Goal: Task Accomplishment & Management: Use online tool/utility

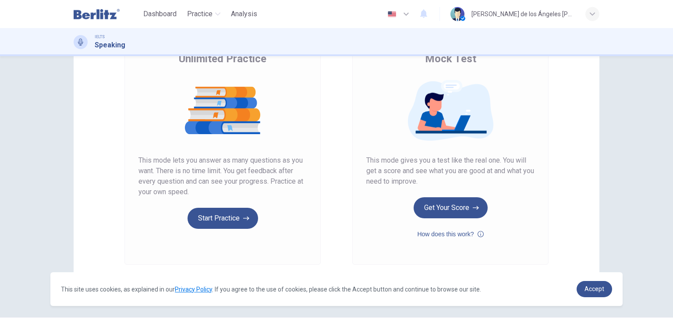
scroll to position [78, 0]
click at [478, 234] on icon "button" at bounding box center [481, 234] width 6 height 11
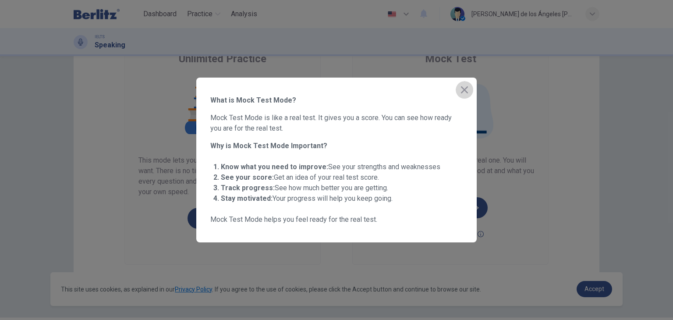
click at [460, 89] on icon "button" at bounding box center [464, 90] width 11 height 11
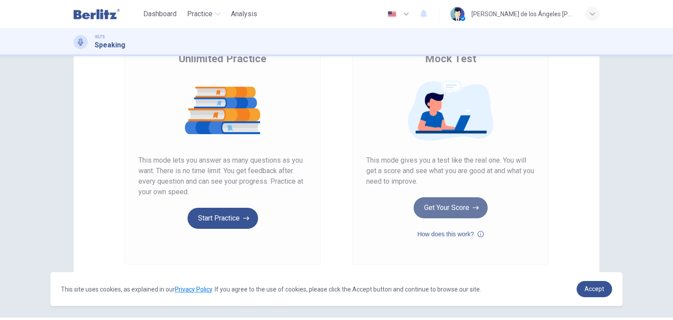
click at [459, 209] on button "Get Your Score" at bounding box center [451, 207] width 74 height 21
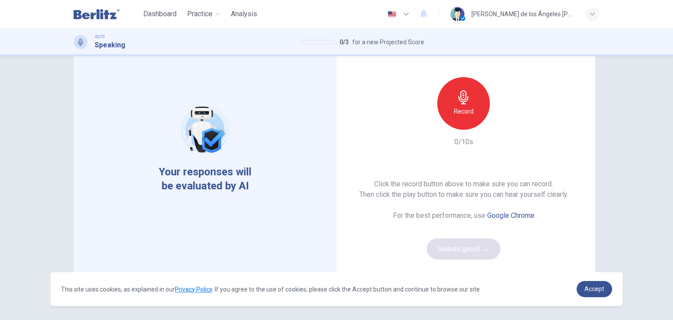
scroll to position [49, 0]
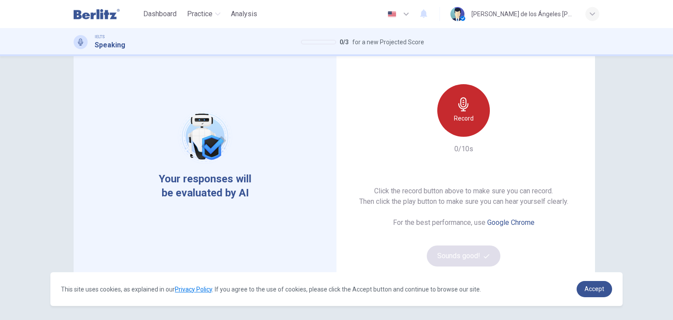
click at [454, 114] on h6 "Record" at bounding box center [464, 118] width 20 height 11
click at [455, 111] on div "Record" at bounding box center [463, 110] width 53 height 53
click at [455, 111] on div "Stop" at bounding box center [463, 110] width 53 height 53
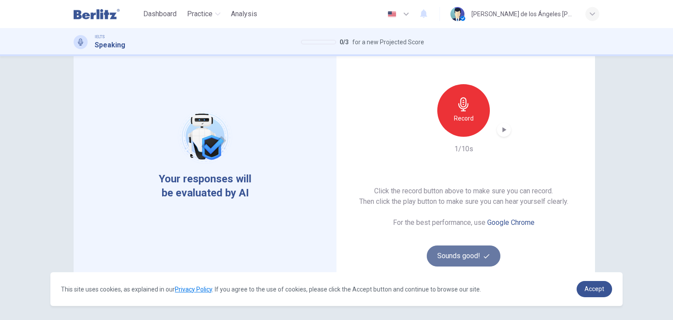
click at [455, 248] on button "Sounds good!" at bounding box center [464, 255] width 74 height 21
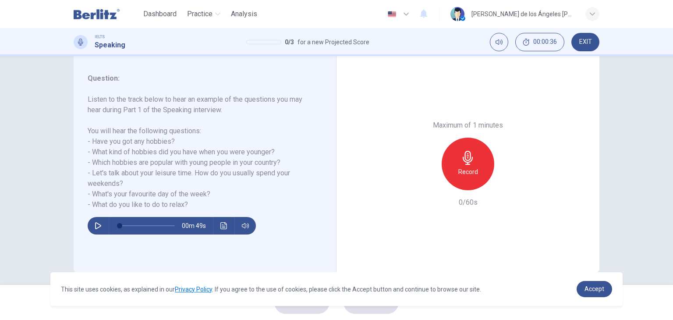
scroll to position [111, 0]
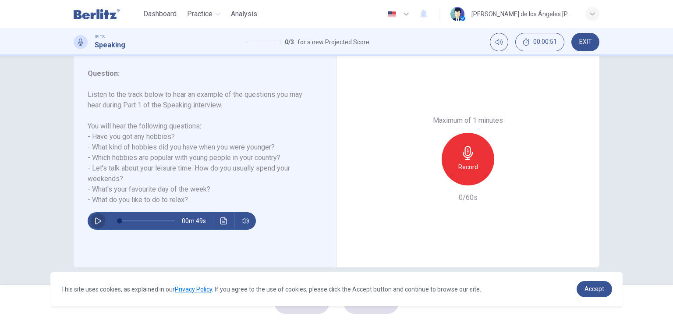
click at [91, 224] on button "button" at bounding box center [98, 221] width 14 height 18
type input "*"
click at [471, 142] on div "Record" at bounding box center [468, 159] width 53 height 53
click at [588, 290] on span "Accept" at bounding box center [595, 288] width 20 height 7
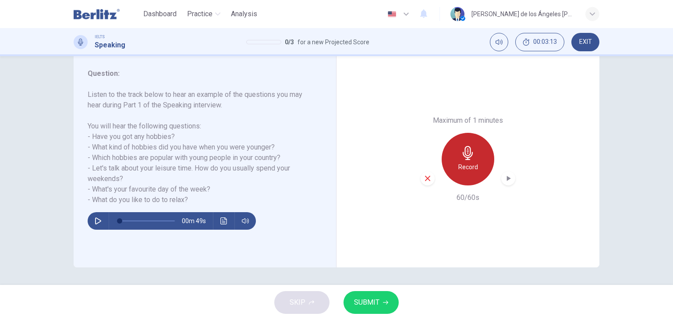
click at [465, 151] on icon "button" at bounding box center [468, 153] width 14 height 14
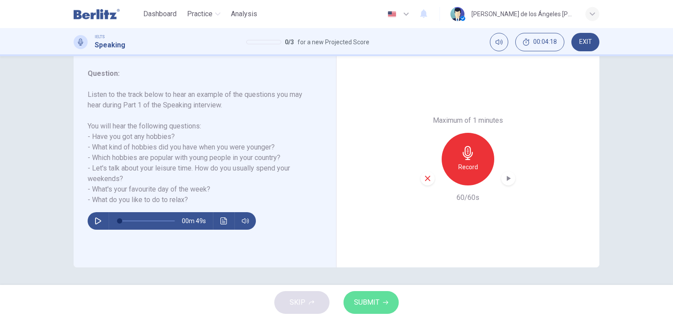
click at [376, 293] on button "SUBMIT" at bounding box center [371, 302] width 55 height 23
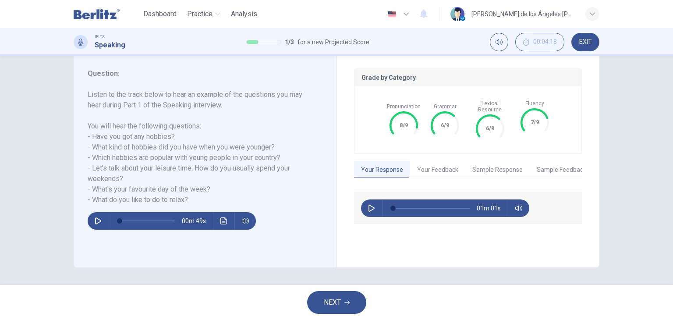
click at [433, 167] on button "Your Feedback" at bounding box center [437, 170] width 55 height 18
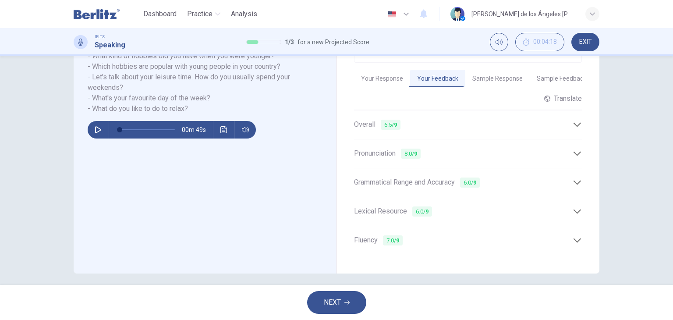
scroll to position [202, 0]
click at [566, 120] on div "Overall 6.5 / 9" at bounding box center [463, 125] width 219 height 11
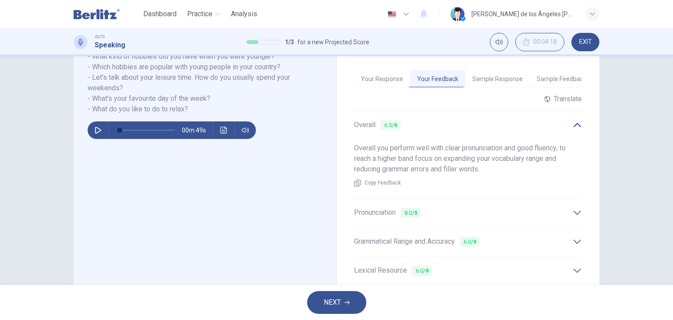
click at [570, 207] on div "Pronunciation 8.0 / 9" at bounding box center [463, 212] width 219 height 11
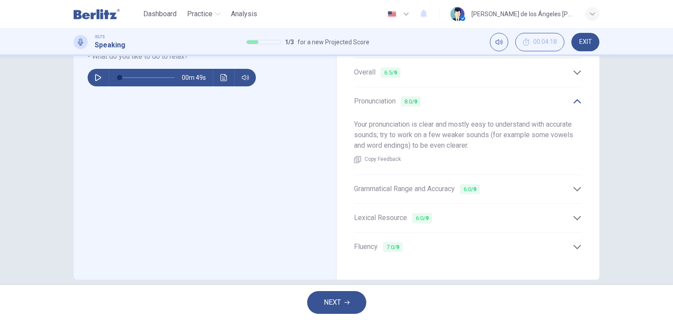
scroll to position [261, 0]
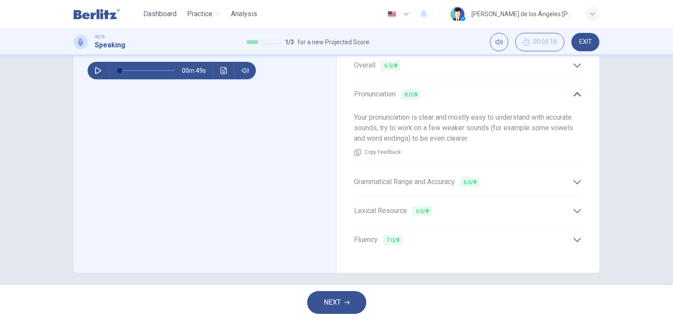
click at [578, 177] on icon at bounding box center [577, 181] width 9 height 9
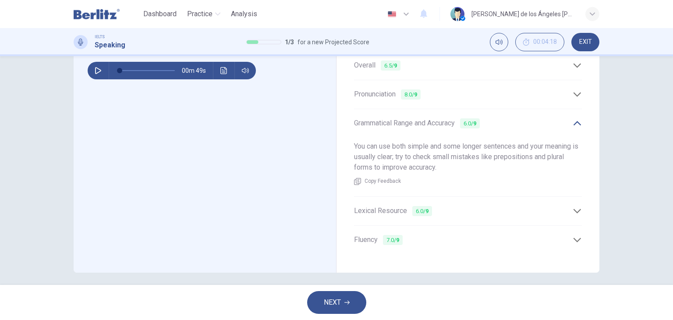
click at [578, 211] on div "Lexical Resource 6.0 / 9" at bounding box center [468, 210] width 228 height 21
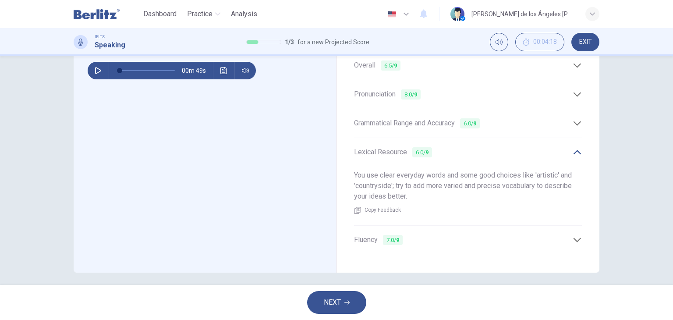
click at [575, 237] on icon at bounding box center [577, 239] width 9 height 9
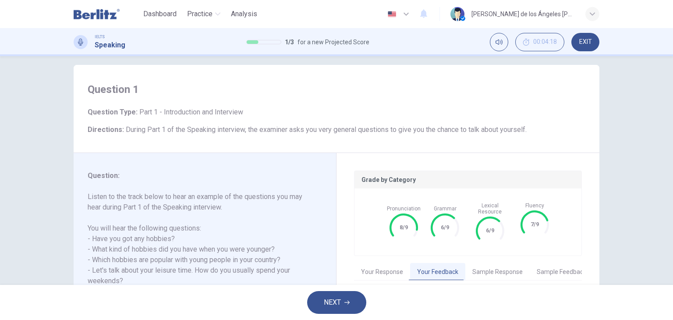
scroll to position [0, 0]
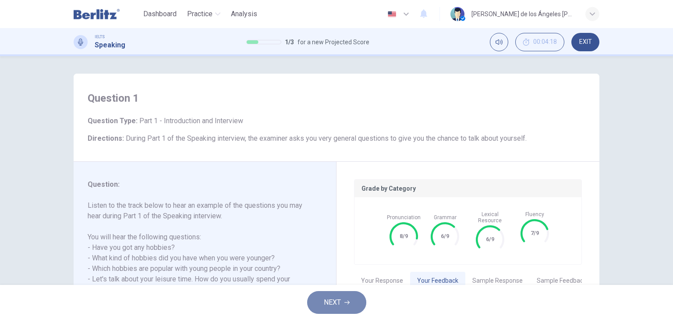
click at [337, 299] on span "NEXT" at bounding box center [332, 302] width 17 height 12
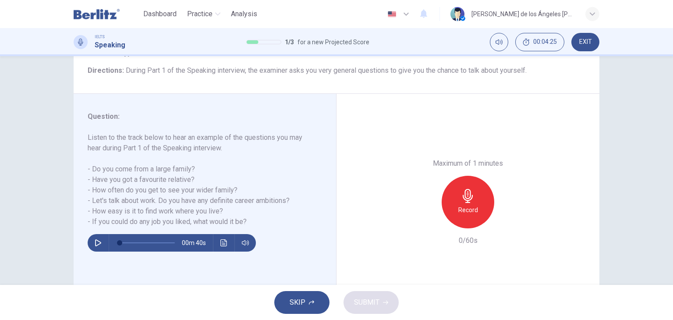
scroll to position [102, 0]
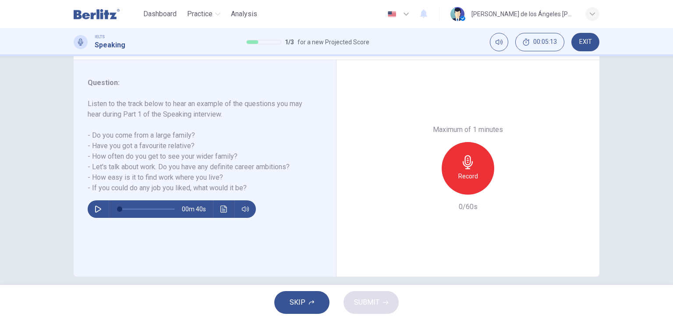
click at [96, 207] on icon "button" at bounding box center [98, 209] width 6 height 7
type input "*"
click at [470, 171] on h6 "Record" at bounding box center [468, 176] width 20 height 11
click at [377, 300] on span "SUBMIT" at bounding box center [366, 302] width 25 height 12
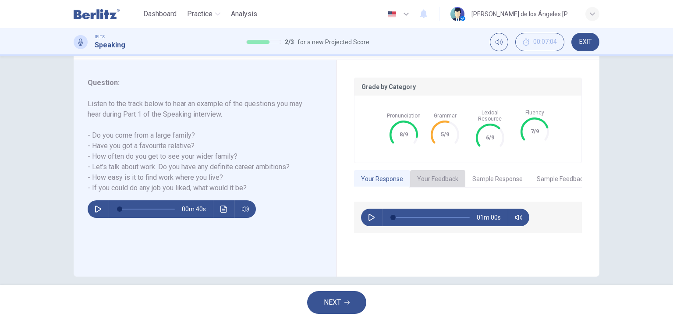
click at [431, 173] on button "Your Feedback" at bounding box center [437, 179] width 55 height 18
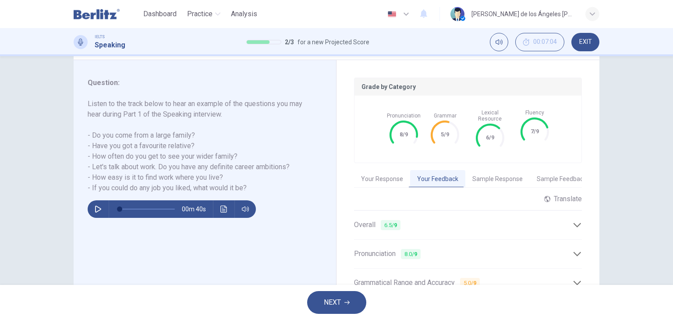
click at [570, 220] on div "Overall 6.5 / 9" at bounding box center [463, 225] width 219 height 11
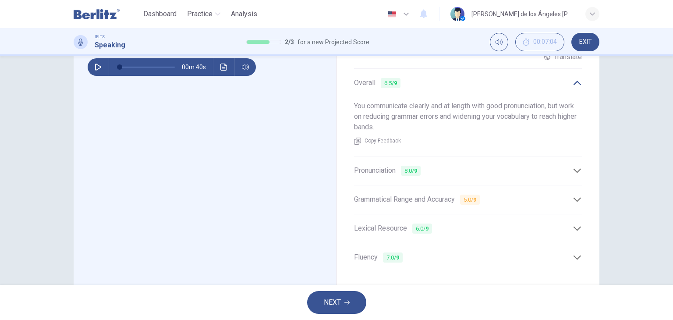
scroll to position [261, 0]
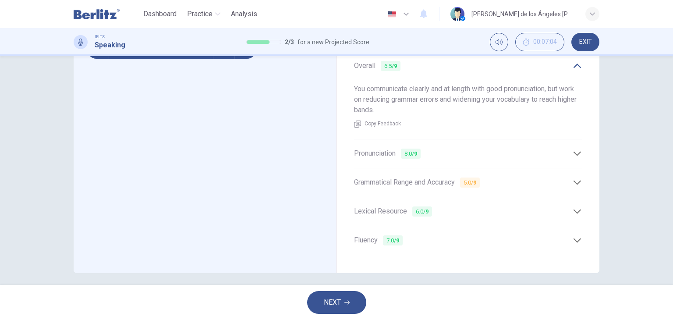
click at [573, 149] on icon at bounding box center [577, 153] width 9 height 9
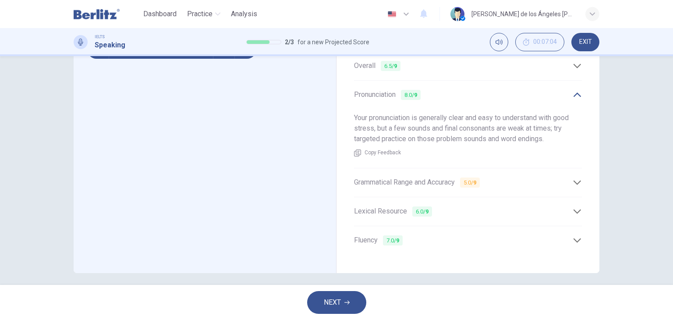
click at [566, 177] on div "Grammatical Range and Accuracy 5.0 / 9" at bounding box center [463, 182] width 219 height 11
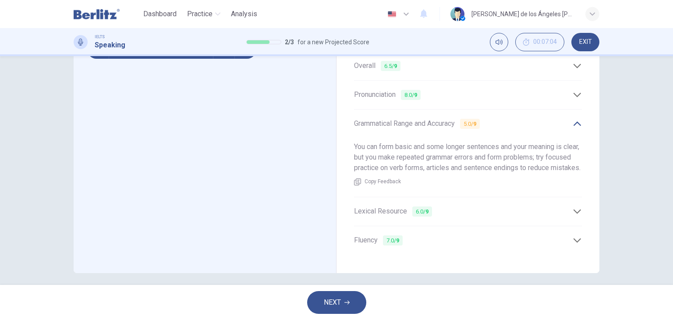
click at [578, 216] on icon at bounding box center [577, 211] width 9 height 9
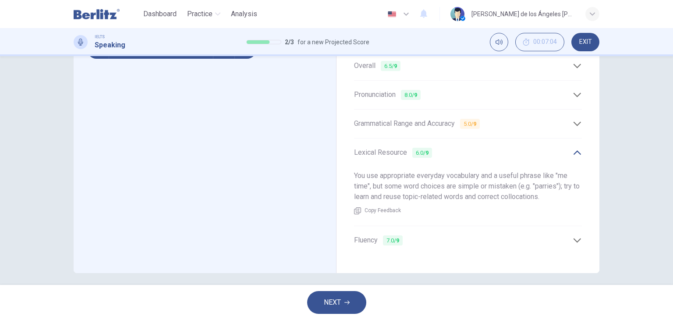
click at [578, 236] on icon at bounding box center [577, 240] width 9 height 9
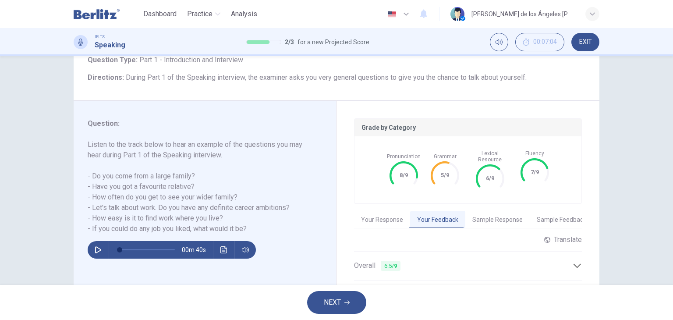
scroll to position [69, 0]
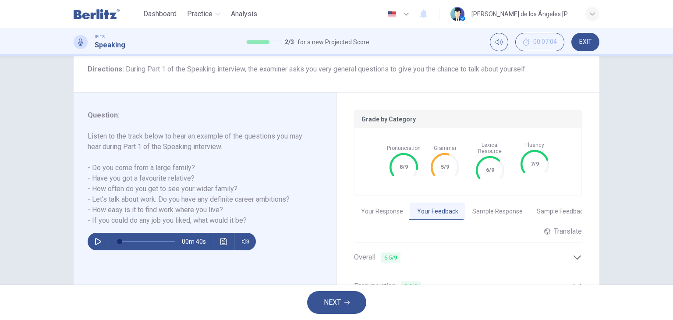
click at [505, 202] on button "Sample Response" at bounding box center [497, 211] width 64 height 18
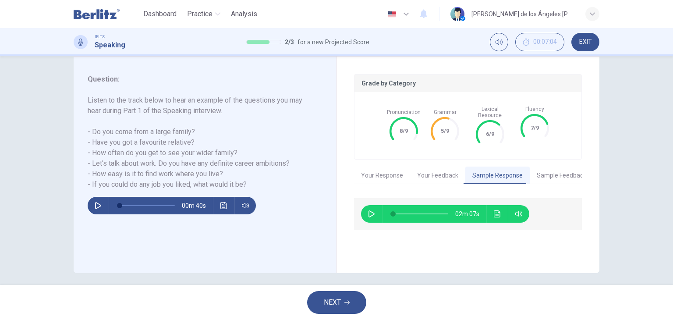
scroll to position [111, 0]
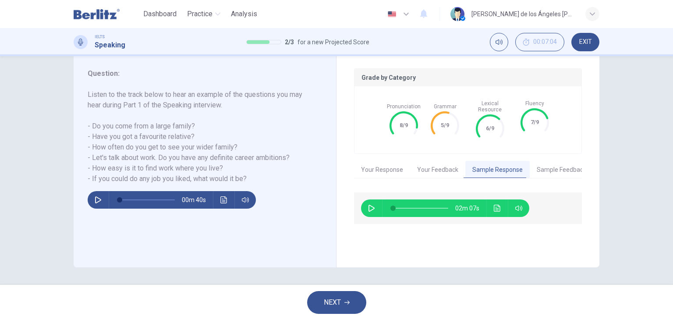
click at [330, 304] on span "NEXT" at bounding box center [332, 302] width 17 height 12
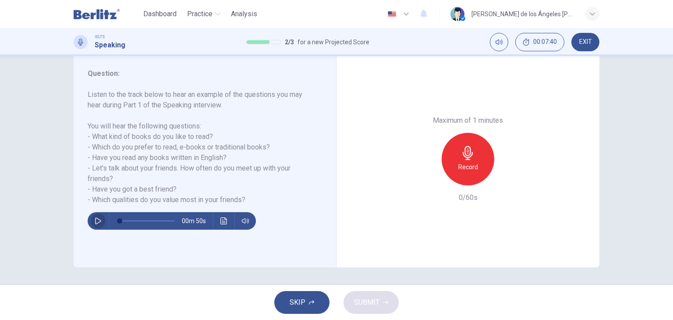
click at [95, 219] on icon "button" at bounding box center [98, 220] width 6 height 7
type input "*"
click at [446, 159] on div "Record" at bounding box center [468, 159] width 53 height 53
click at [469, 170] on h6 "Stop" at bounding box center [467, 167] width 13 height 11
click at [426, 183] on div "button" at bounding box center [428, 178] width 14 height 14
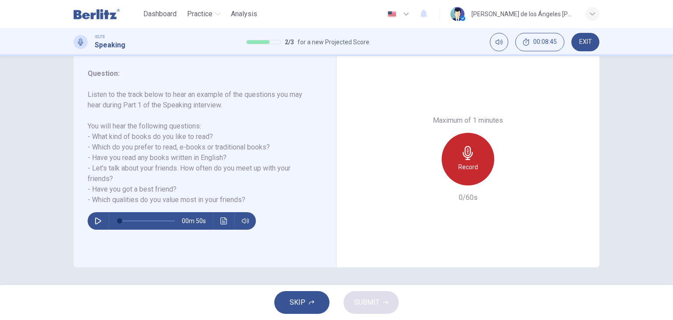
click at [469, 162] on h6 "Record" at bounding box center [468, 167] width 20 height 11
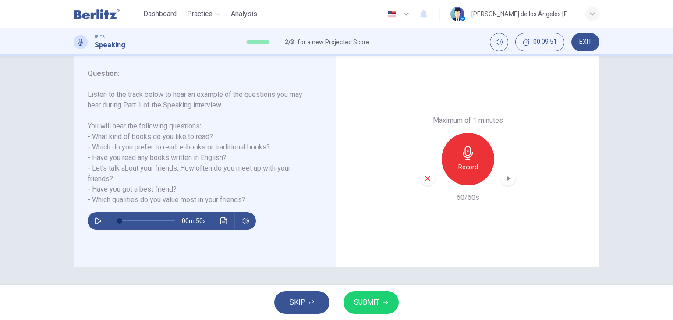
click at [365, 296] on span "SUBMIT" at bounding box center [366, 302] width 25 height 12
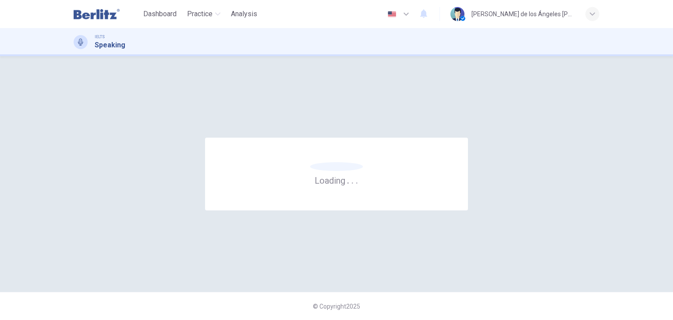
scroll to position [0, 0]
